Goal: Task Accomplishment & Management: Manage account settings

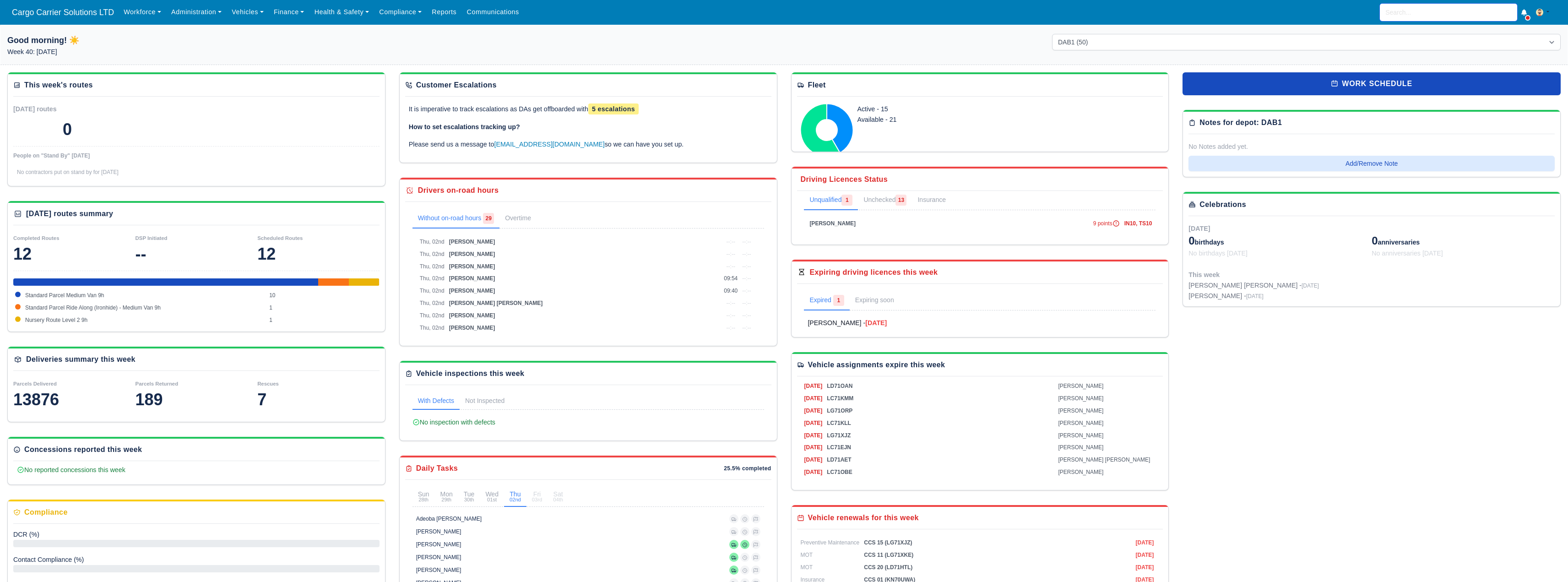
click at [514, 14] on input "search" at bounding box center [1449, 12] width 137 height 18
type input "bro"
type input "brodie Crighton"
type input "brod"
type input "brodie Crighton"
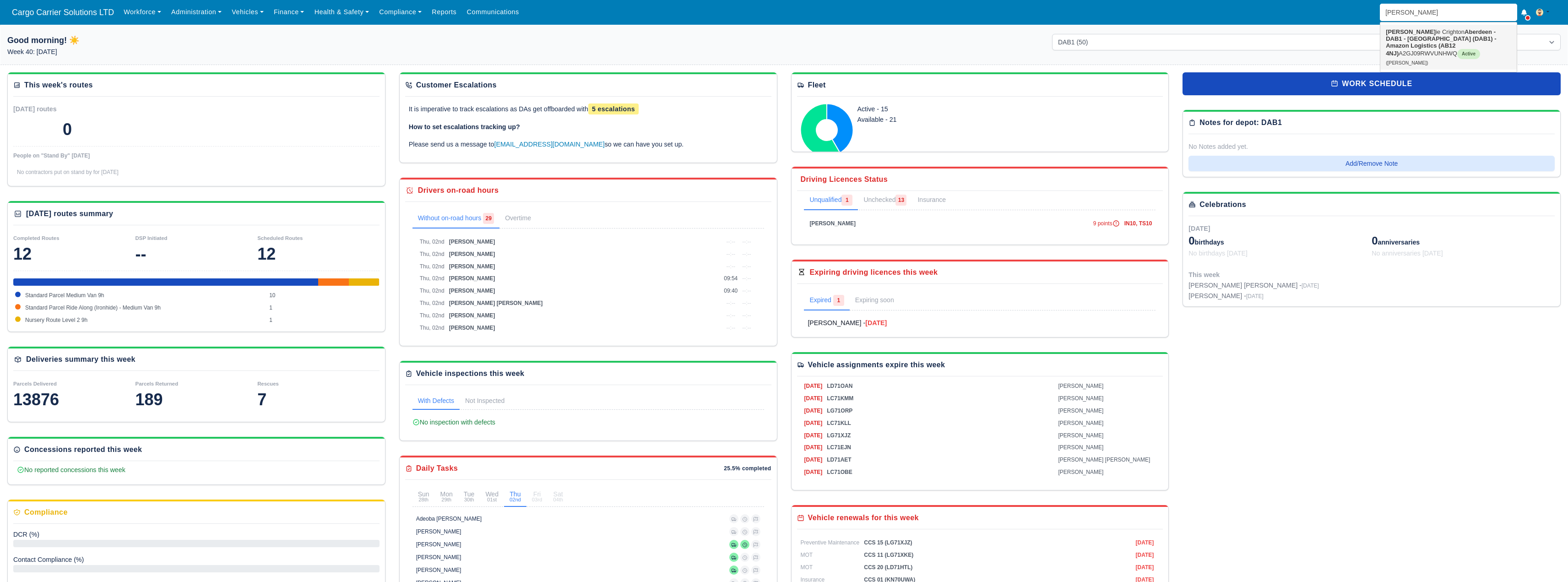
click at [514, 39] on strong "Aberdeen - DAB1 - [GEOGRAPHIC_DATA] (DAB1) - Amazon Logistics (AB12 4NJ)" at bounding box center [1441, 42] width 110 height 29
type input "[PERSON_NAME]"
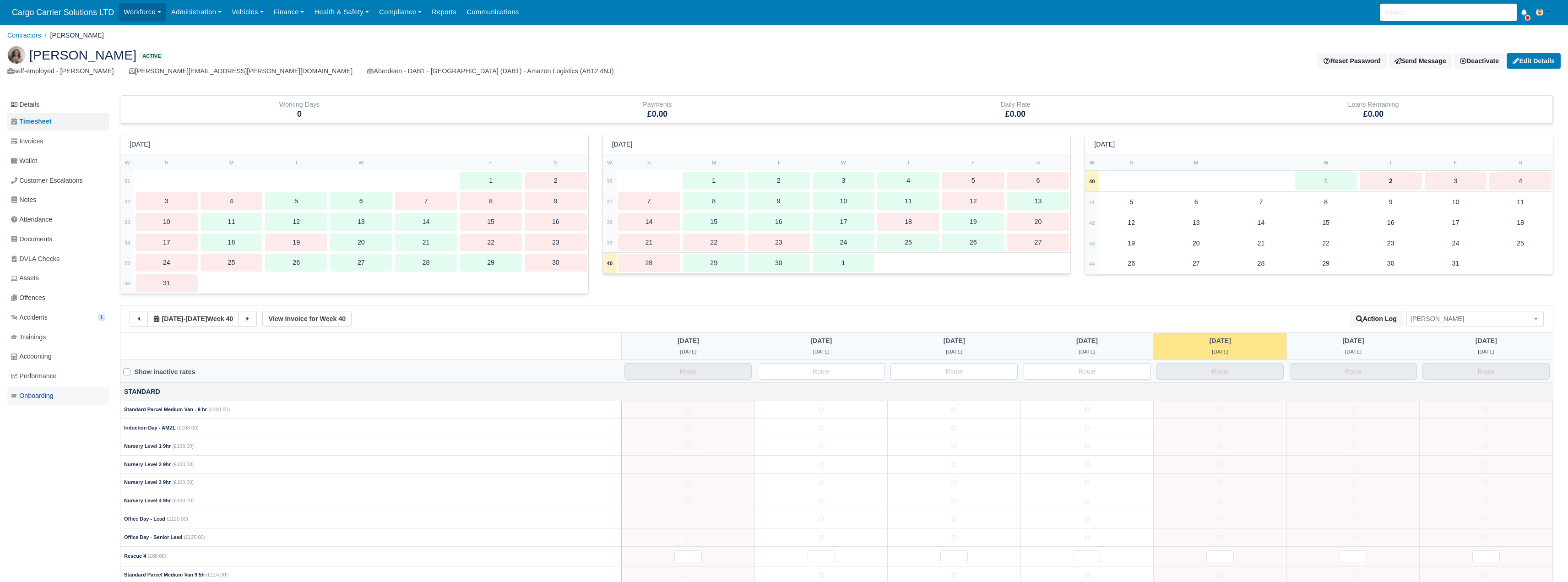
click at [47, 401] on link "Onboarding" at bounding box center [58, 396] width 102 height 18
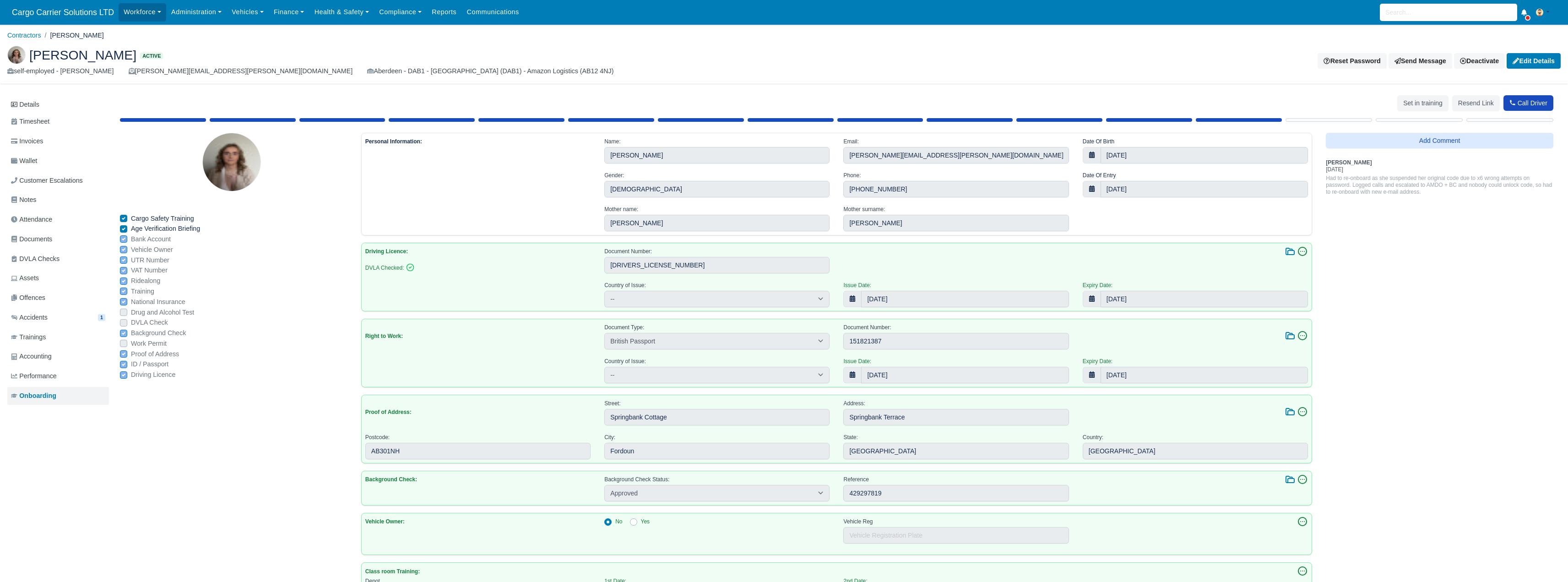
select select "[GEOGRAPHIC_DATA]"
select select "british-passport"
select select "[GEOGRAPHIC_DATA]"
select select "approved"
select select "3"
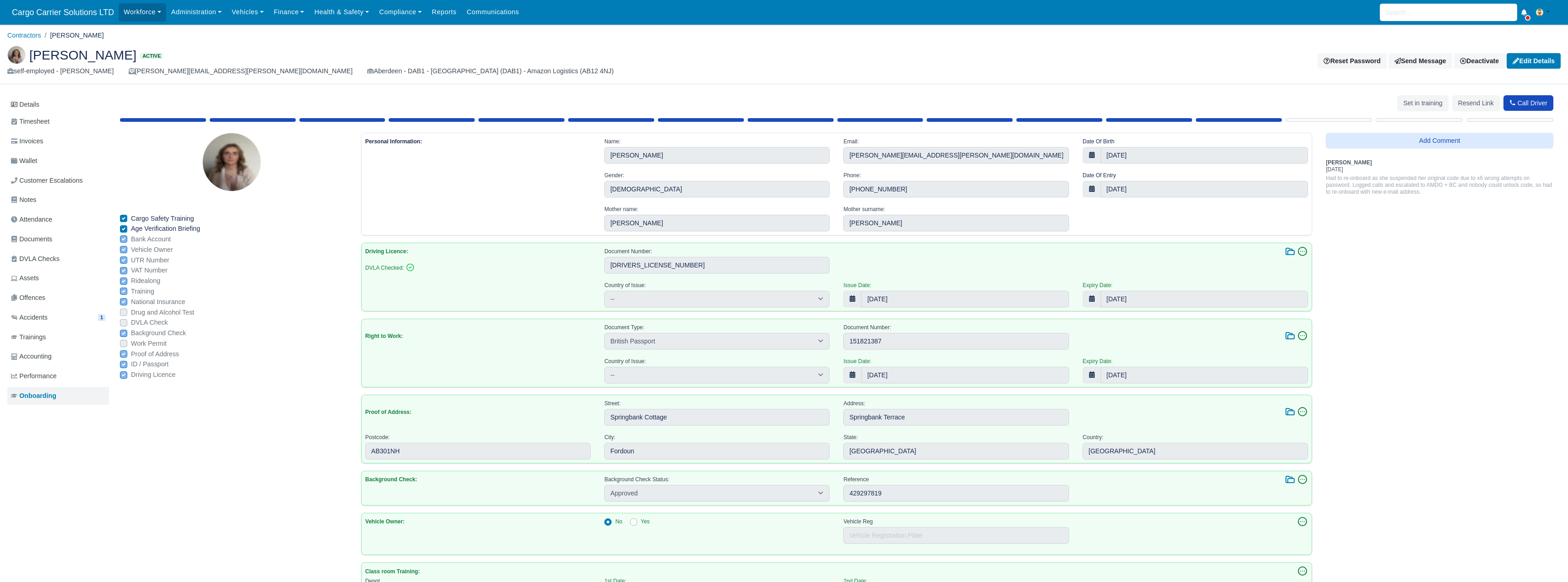
select select "3"
click at [45, 99] on link "Details" at bounding box center [58, 105] width 102 height 17
